Goal: Find specific page/section: Find specific page/section

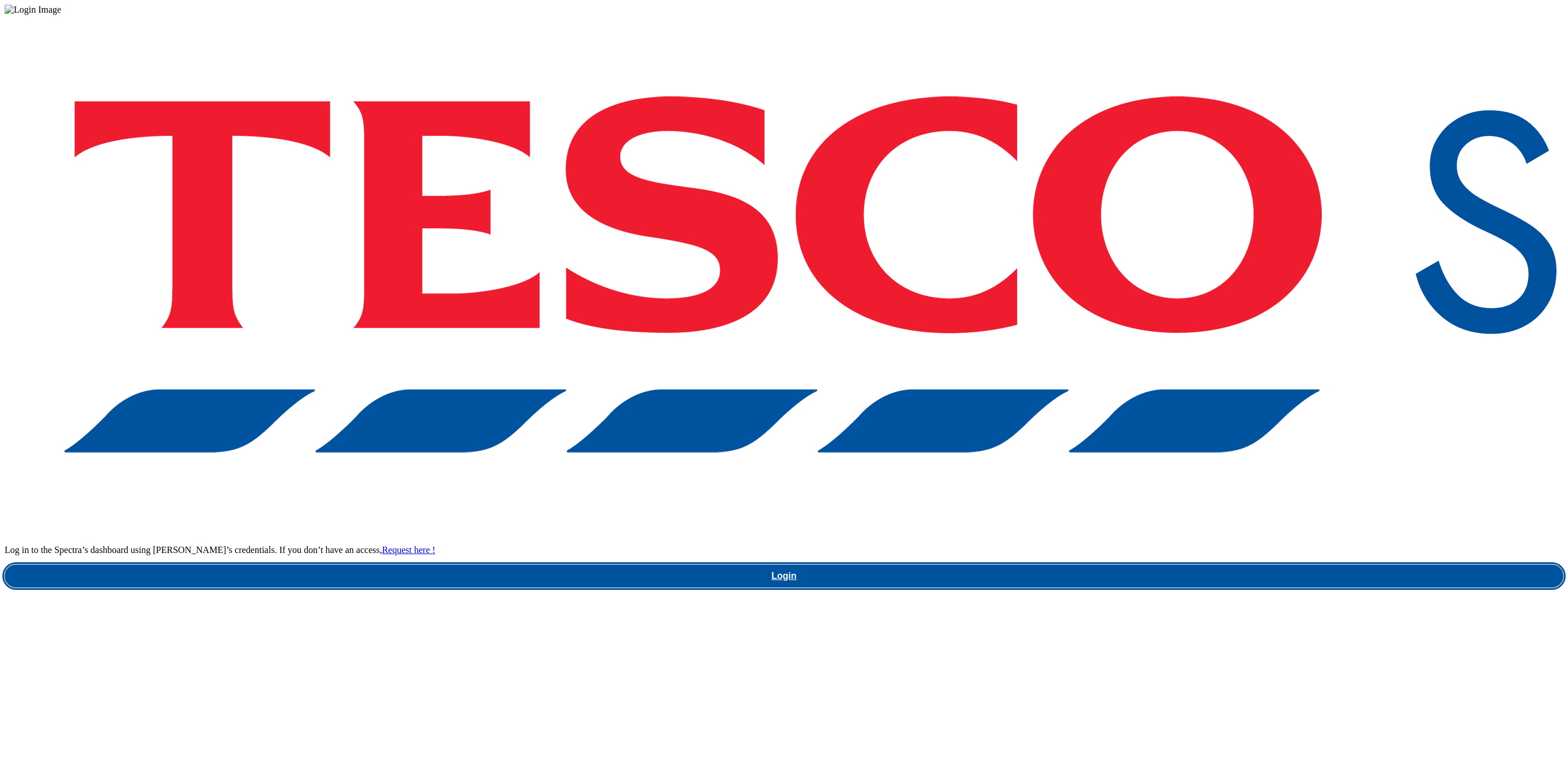
click at [1206, 564] on link "Login" at bounding box center [784, 576] width 1559 height 23
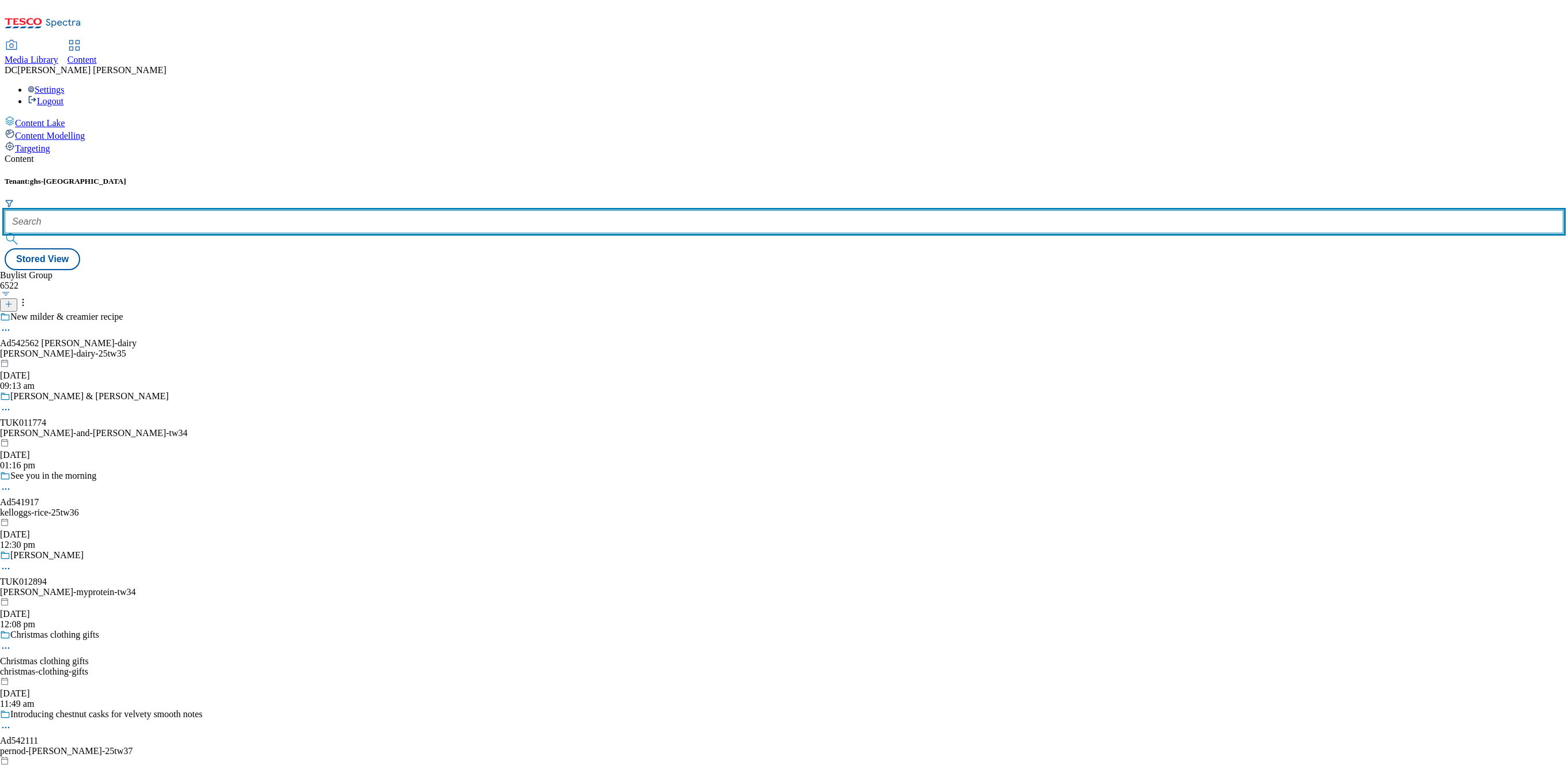
click at [263, 210] on input "text" at bounding box center [784, 222] width 1559 height 23
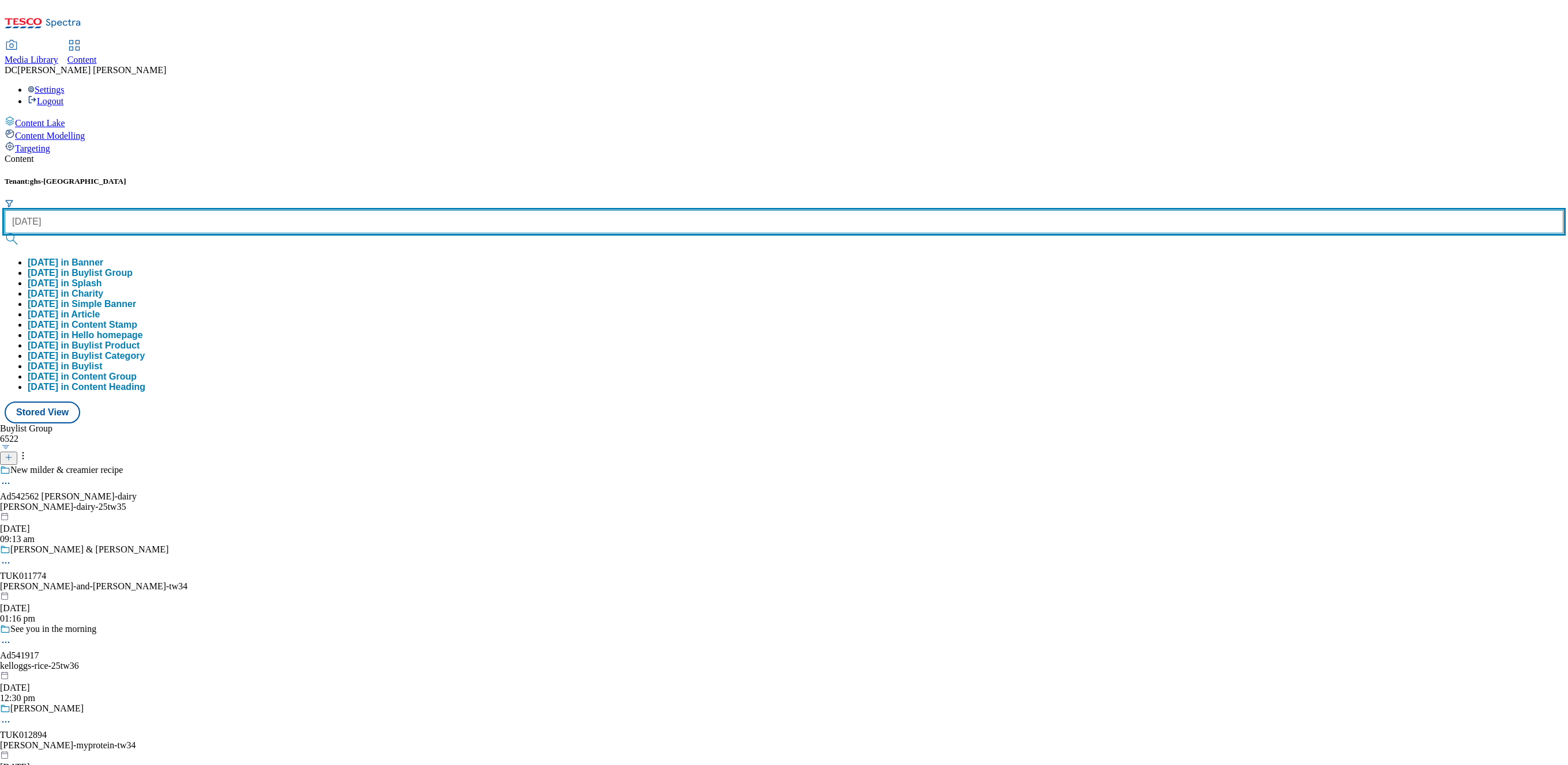
type input "halloween"
click at [5, 233] on button "submit" at bounding box center [13, 239] width 16 height 12
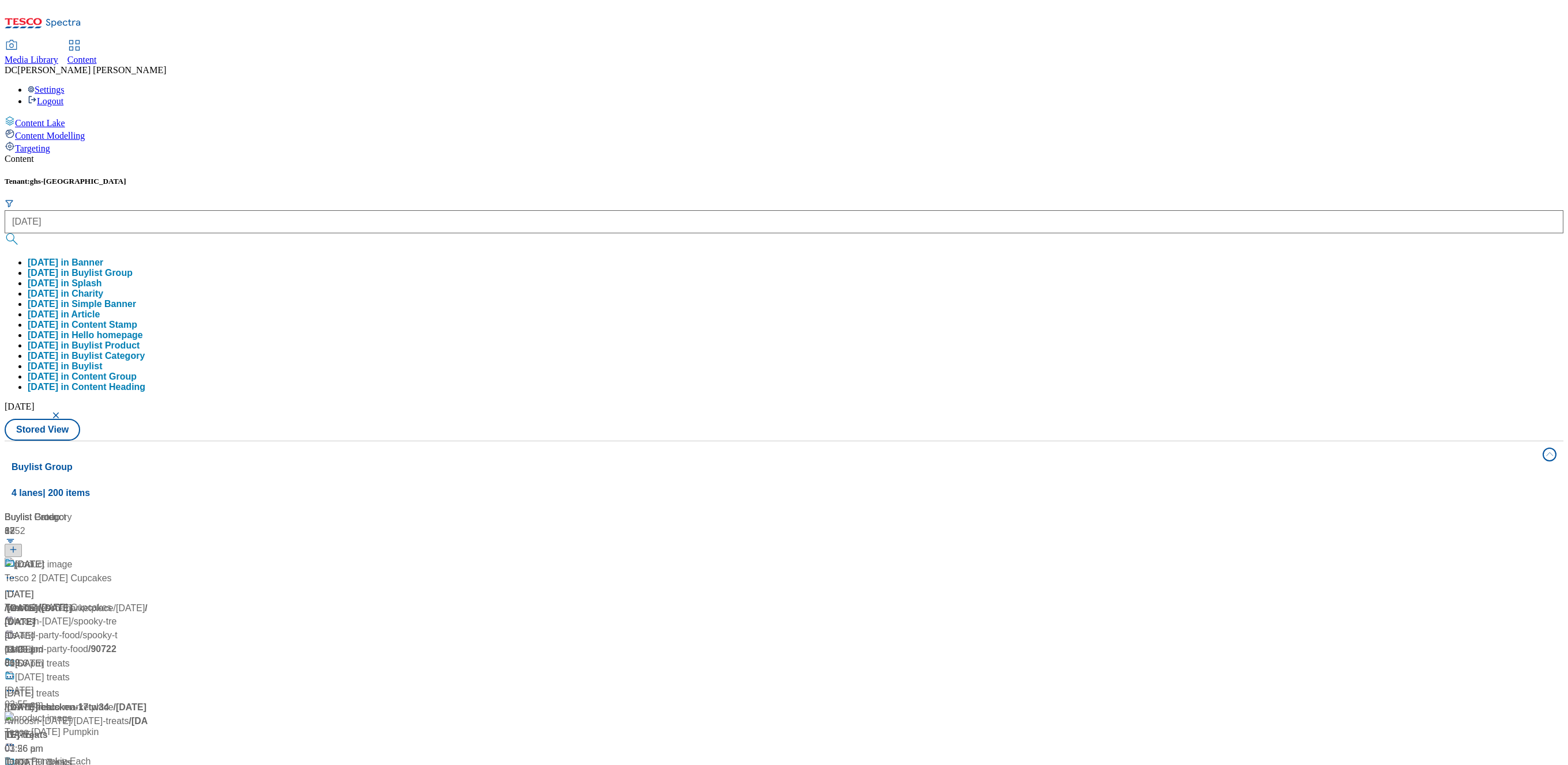
click at [485, 154] on div "Content Tenant: ghs-uk halloween halloween in Banner halloween in Buylist Group…" at bounding box center [784, 548] width 1559 height 789
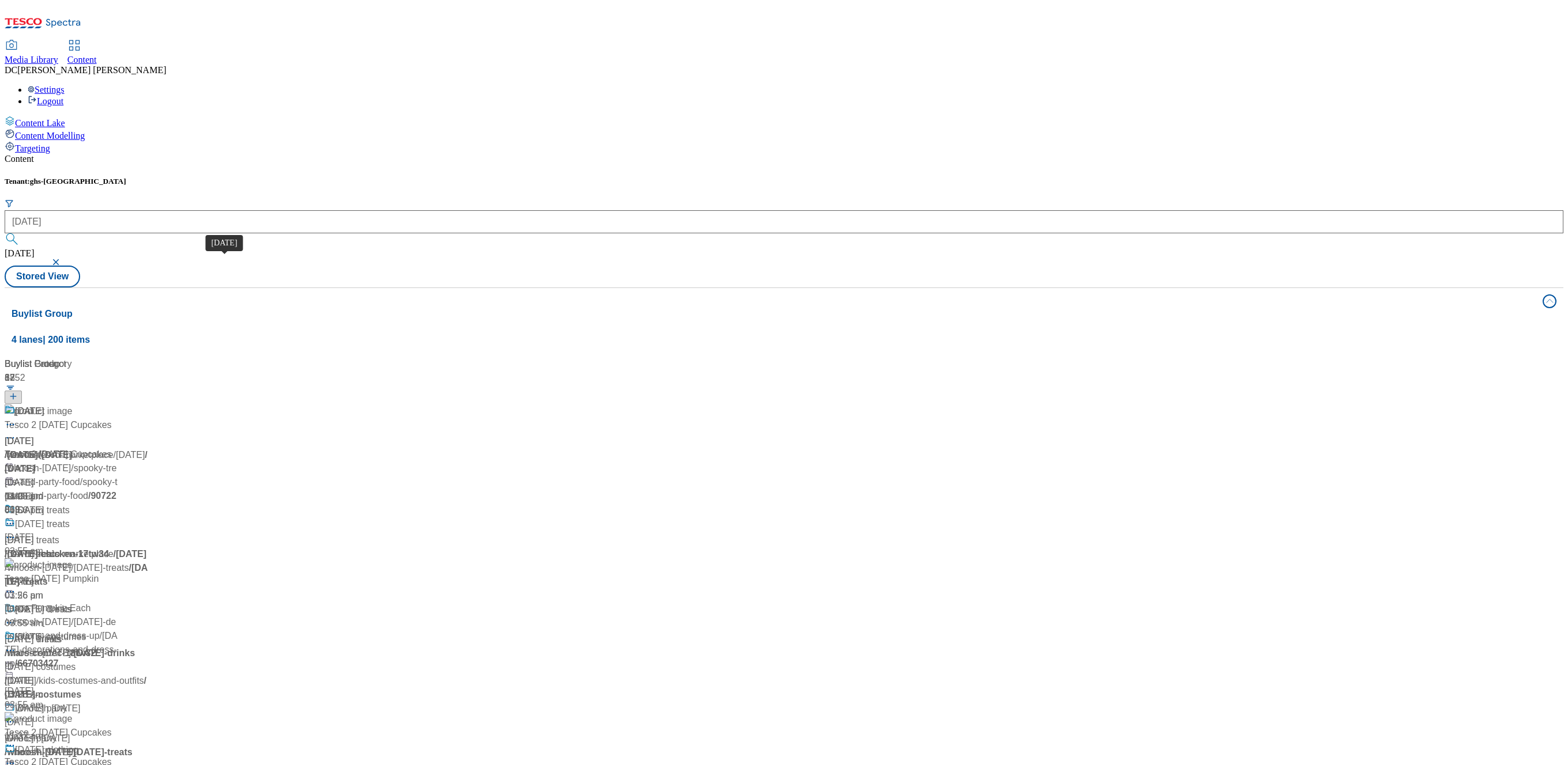
click at [34, 435] on div "Halloween" at bounding box center [19, 441] width 29 height 14
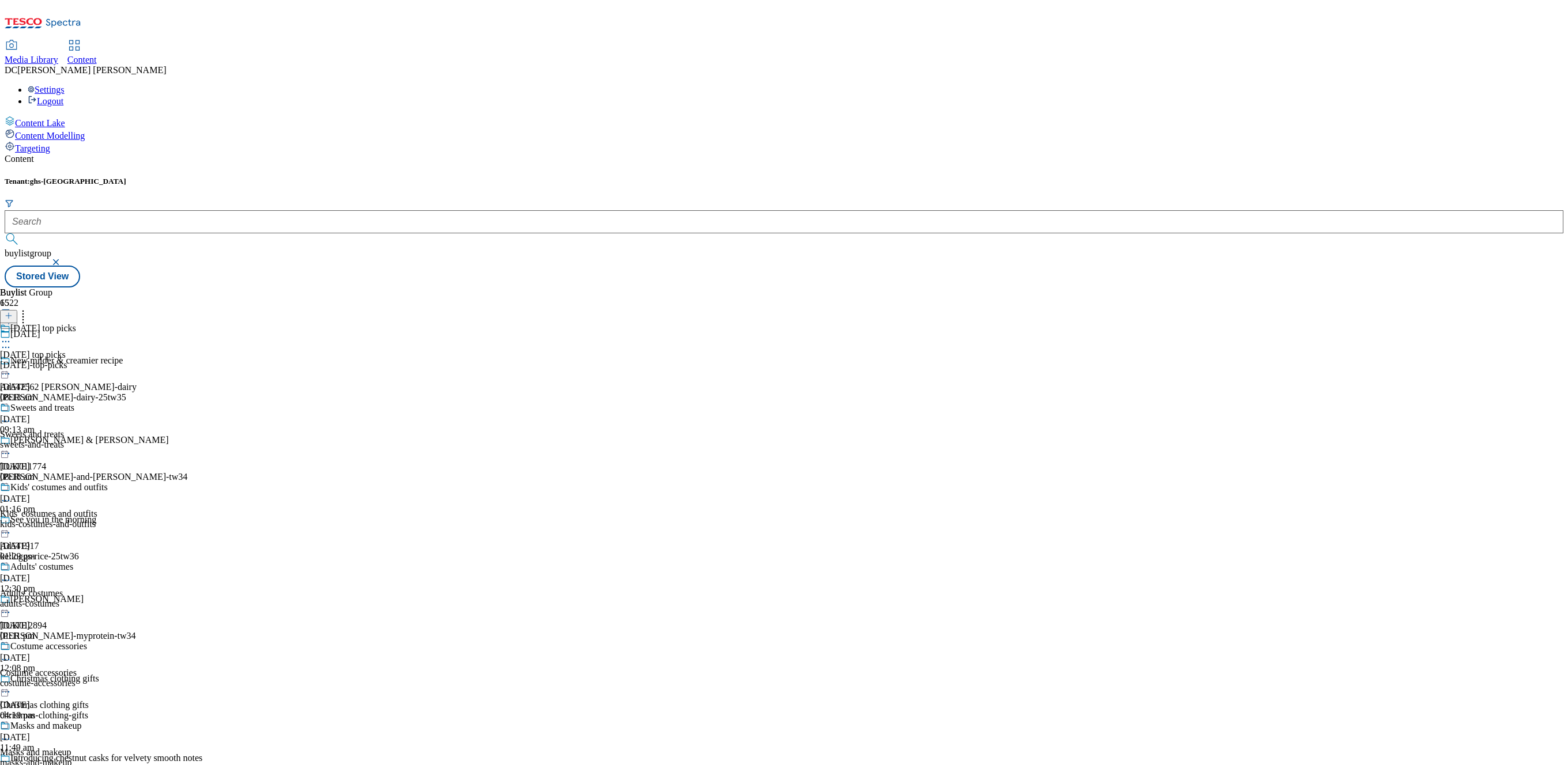
scroll to position [922, 0]
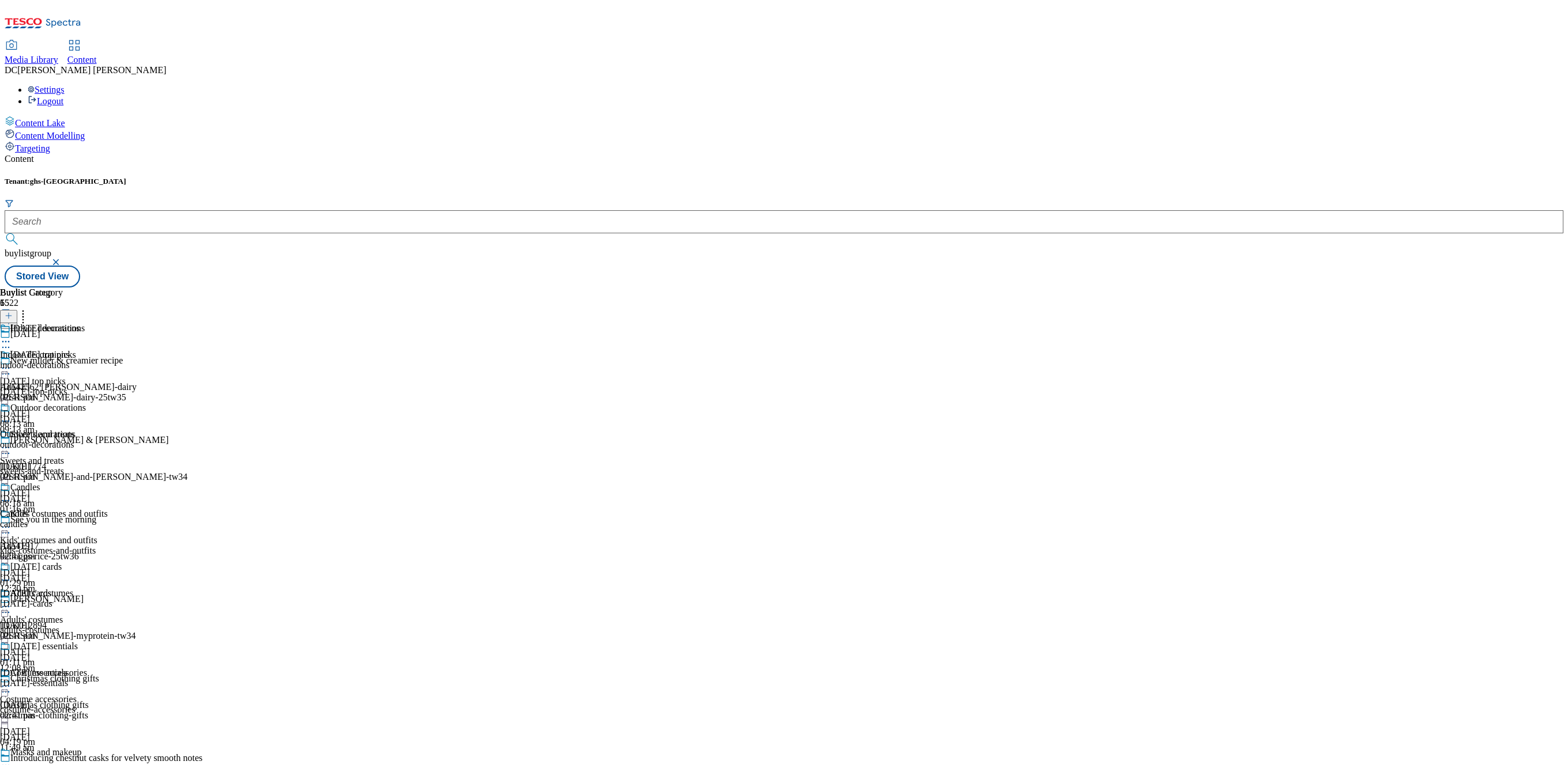
click at [86, 439] on div "outdoor-decorations" at bounding box center [43, 444] width 86 height 10
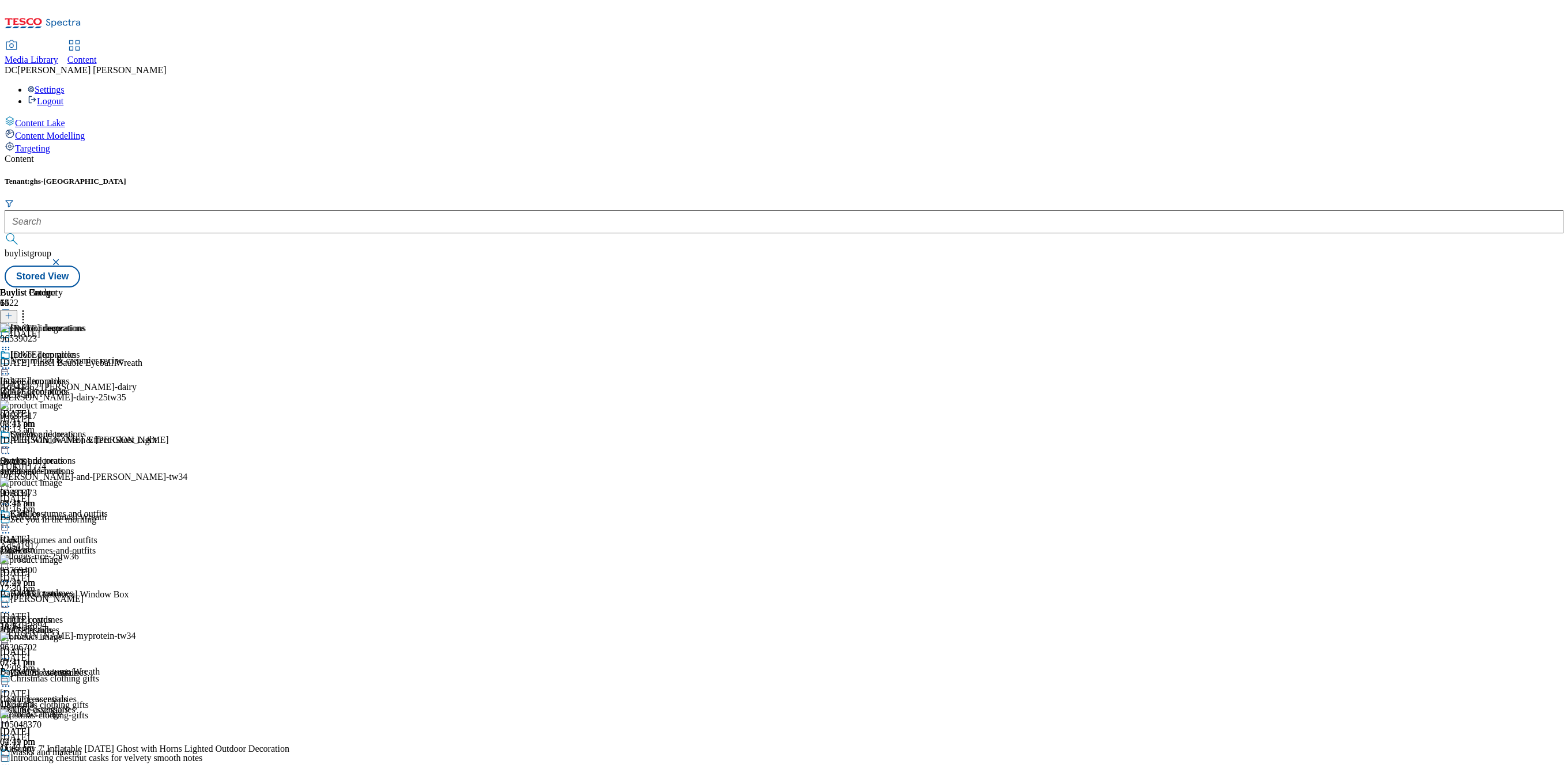
scroll to position [4071, 0]
click at [86, 350] on div "Indoor decorations Indoor decorations indoor-decorations 6 Oct 2025 02:41 pm" at bounding box center [43, 390] width 86 height 79
click at [86, 546] on div "candles" at bounding box center [43, 550] width 86 height 10
click at [86, 625] on div "halloween-cards" at bounding box center [43, 630] width 86 height 10
